Goal: Transaction & Acquisition: Register for event/course

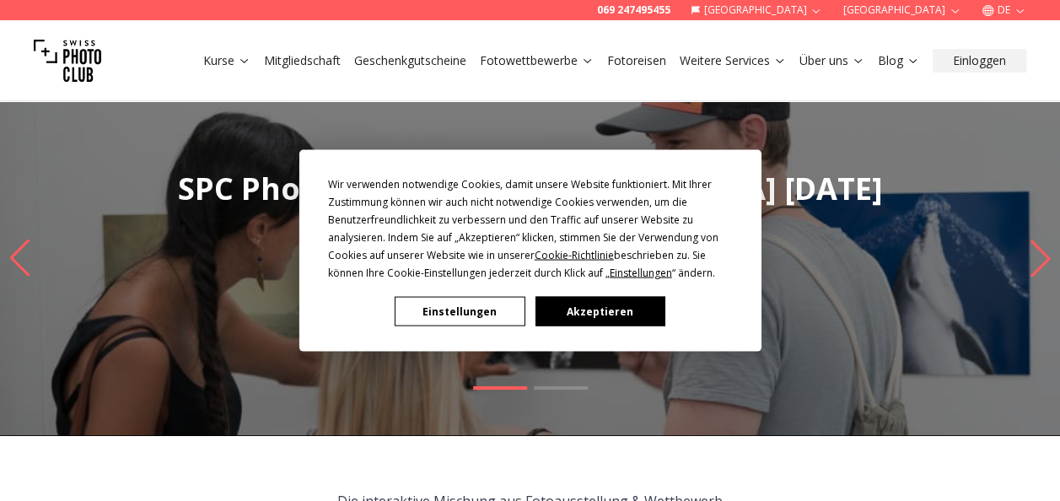
click at [545, 57] on div "Wir verwenden notwendige Cookies, damit unsere Website funktioniert. Mit Ihrer …" at bounding box center [530, 250] width 1060 height 501
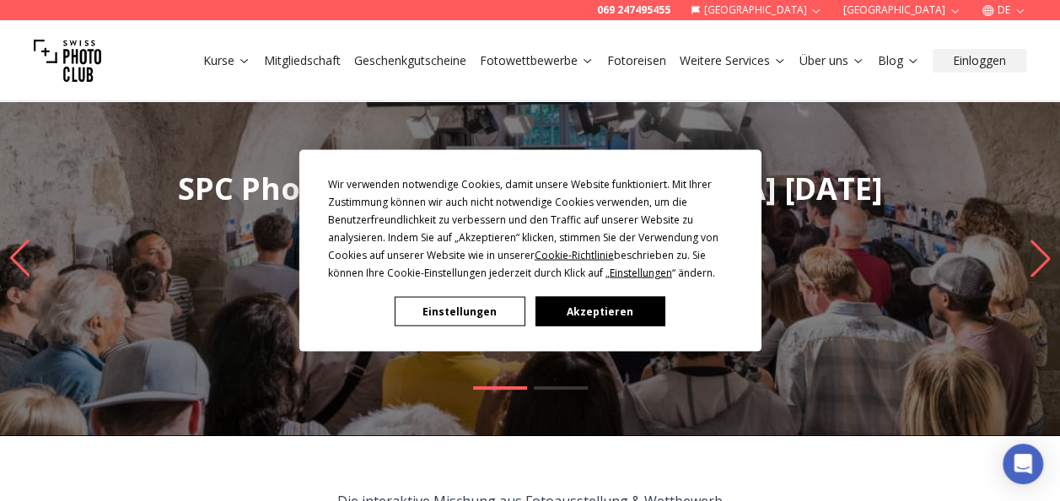
click at [593, 308] on button "Akzeptieren" at bounding box center [600, 312] width 130 height 30
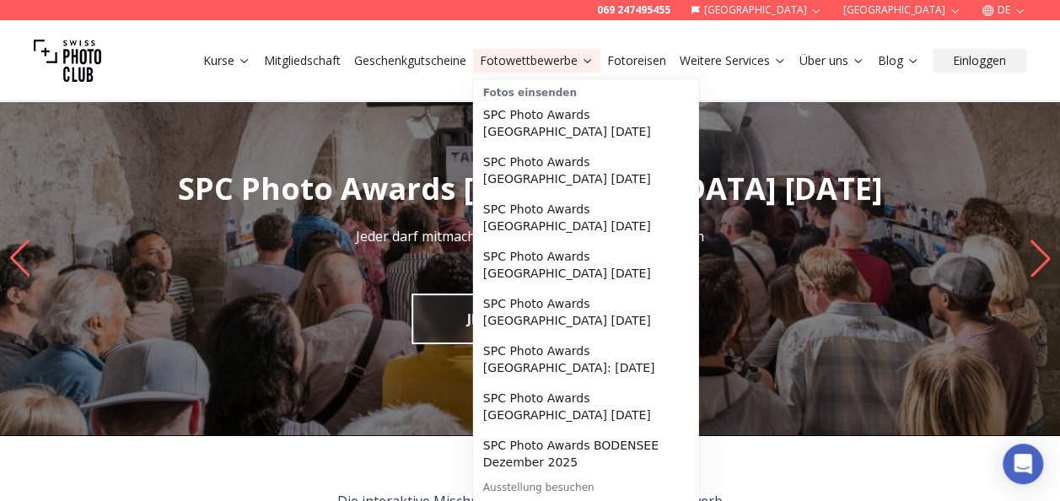
click at [542, 64] on link "Fotowettbewerbe" at bounding box center [537, 60] width 114 height 17
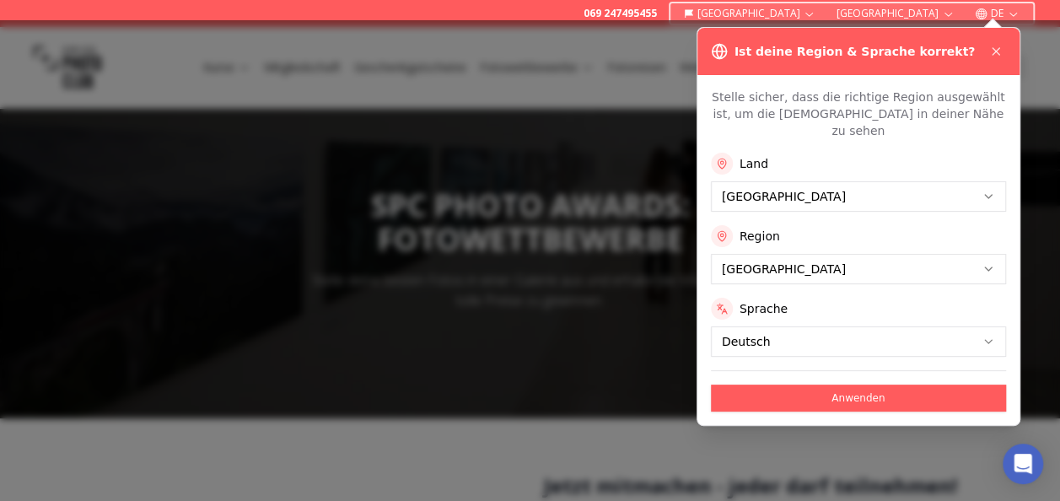
click at [823, 385] on button "Anwenden" at bounding box center [858, 398] width 295 height 27
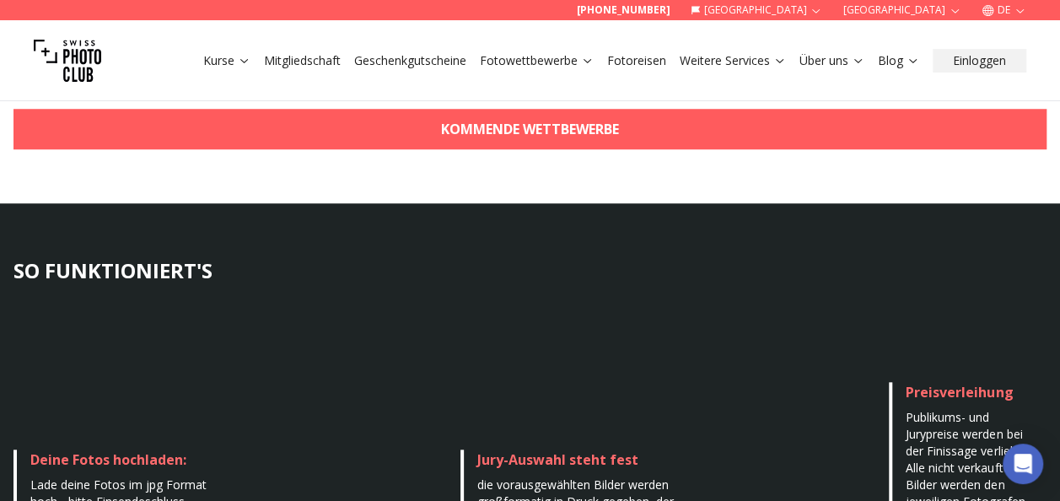
scroll to position [675, 0]
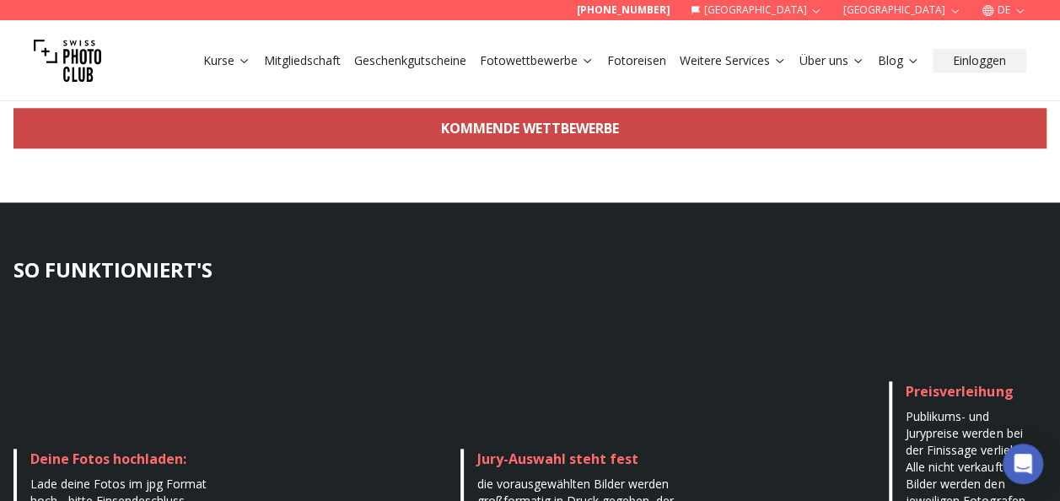
click at [557, 125] on link "KOMMENDE WETTBEWERBE" at bounding box center [529, 128] width 1033 height 40
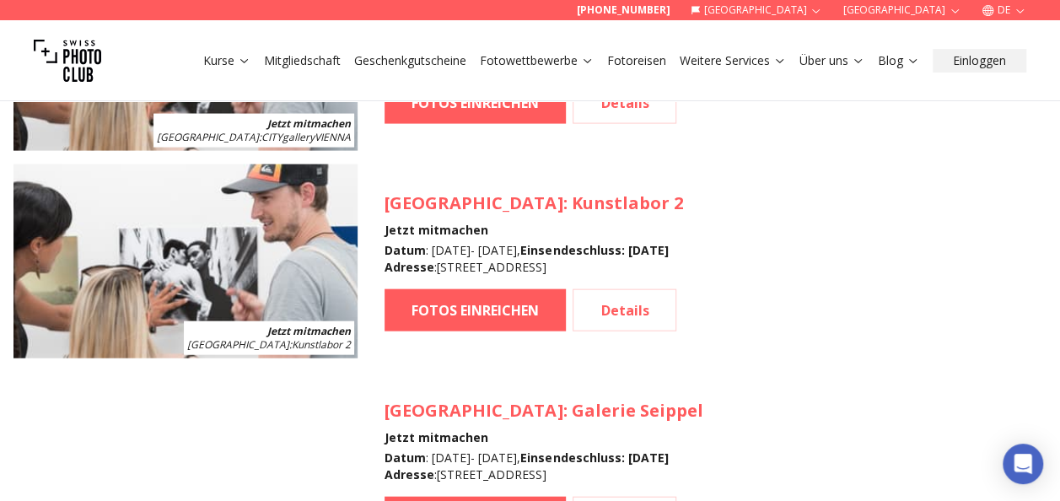
scroll to position [1518, 0]
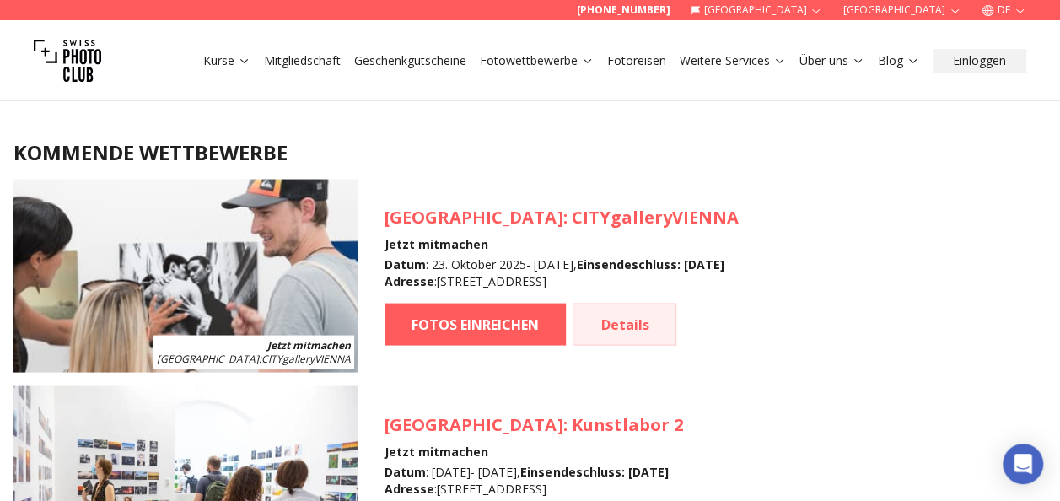
click at [622, 323] on link "Details" at bounding box center [625, 324] width 104 height 42
